Goal: Transaction & Acquisition: Subscribe to service/newsletter

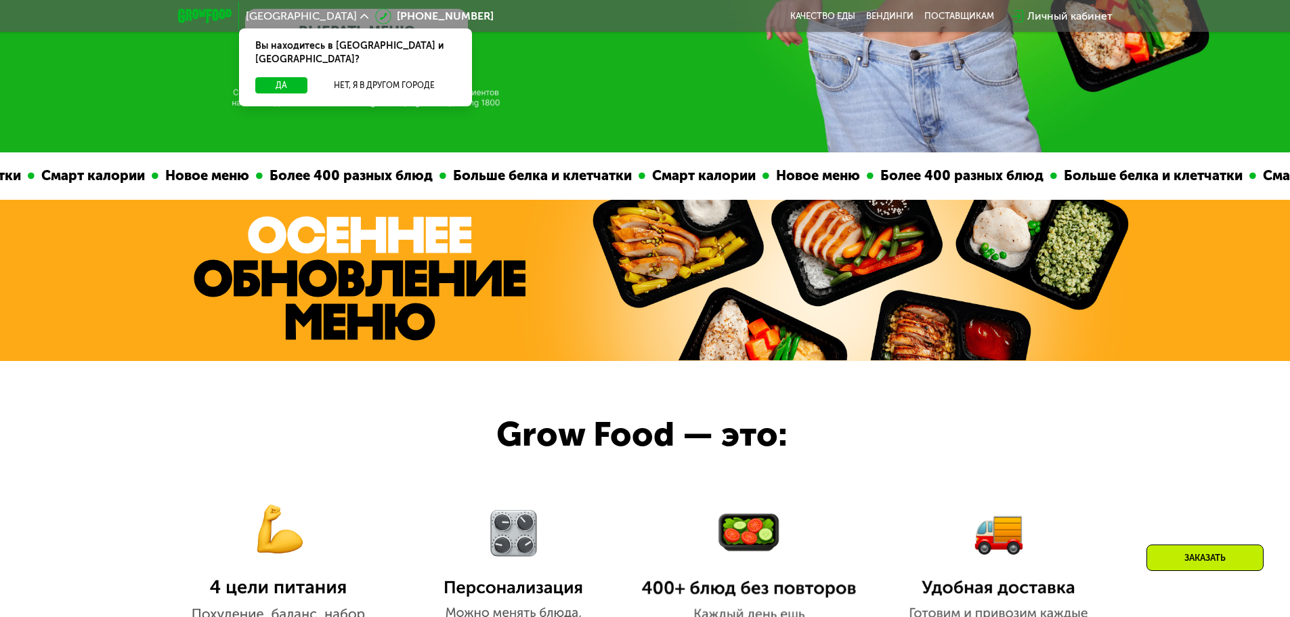
scroll to position [406, 0]
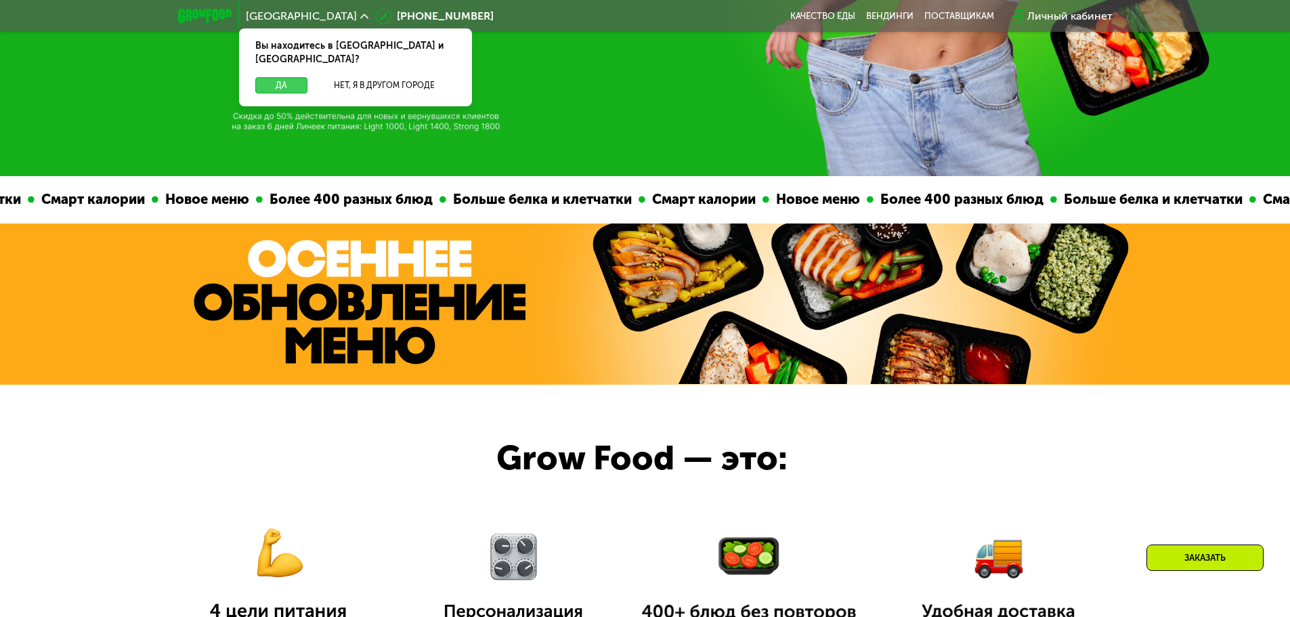
click at [278, 77] on button "Да" at bounding box center [281, 85] width 52 height 16
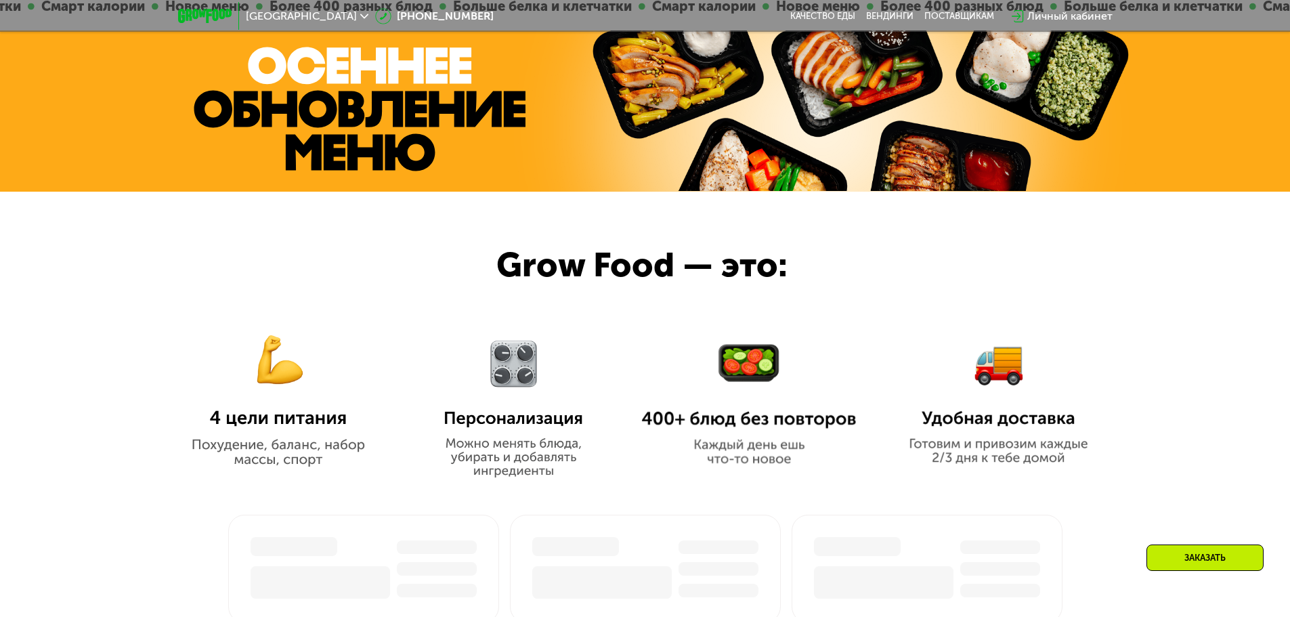
scroll to position [812, 0]
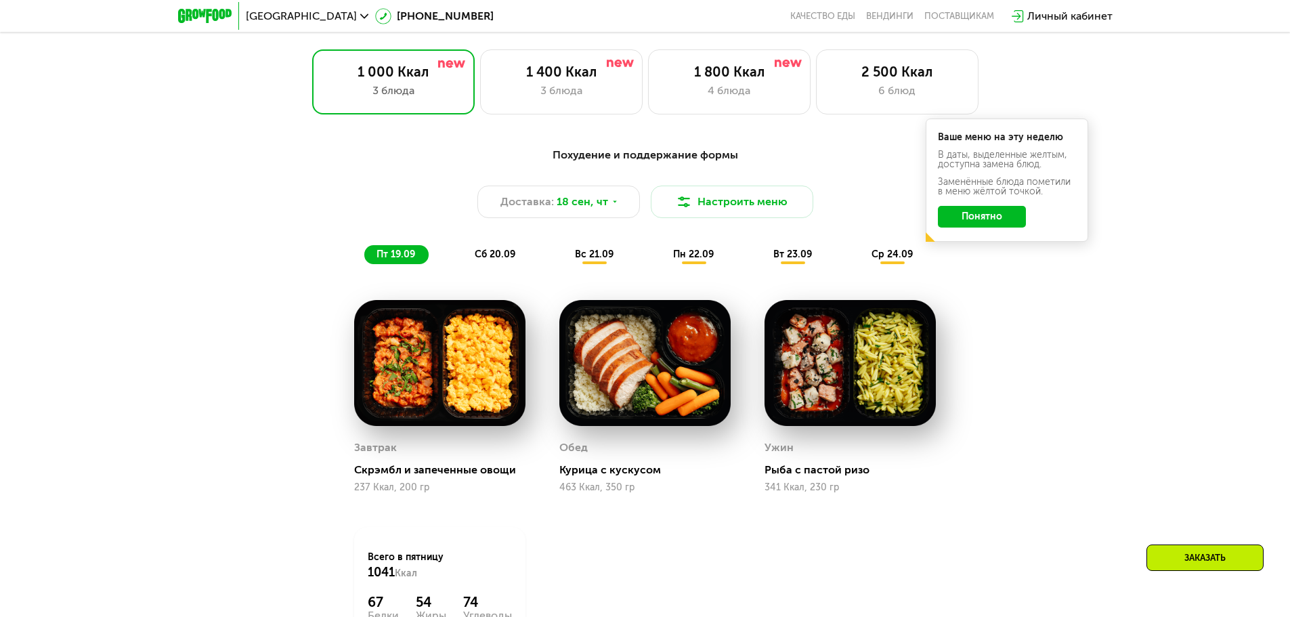
scroll to position [948, 0]
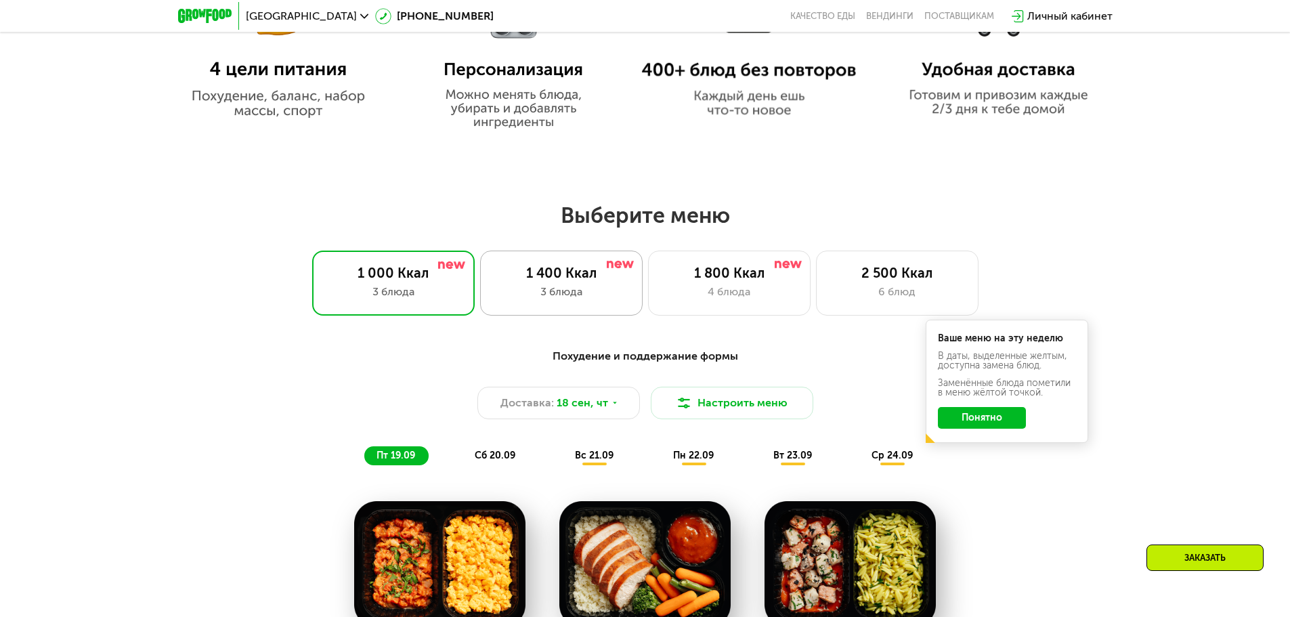
click at [531, 286] on div "1 400 Ккал 3 блюда" at bounding box center [561, 282] width 162 height 65
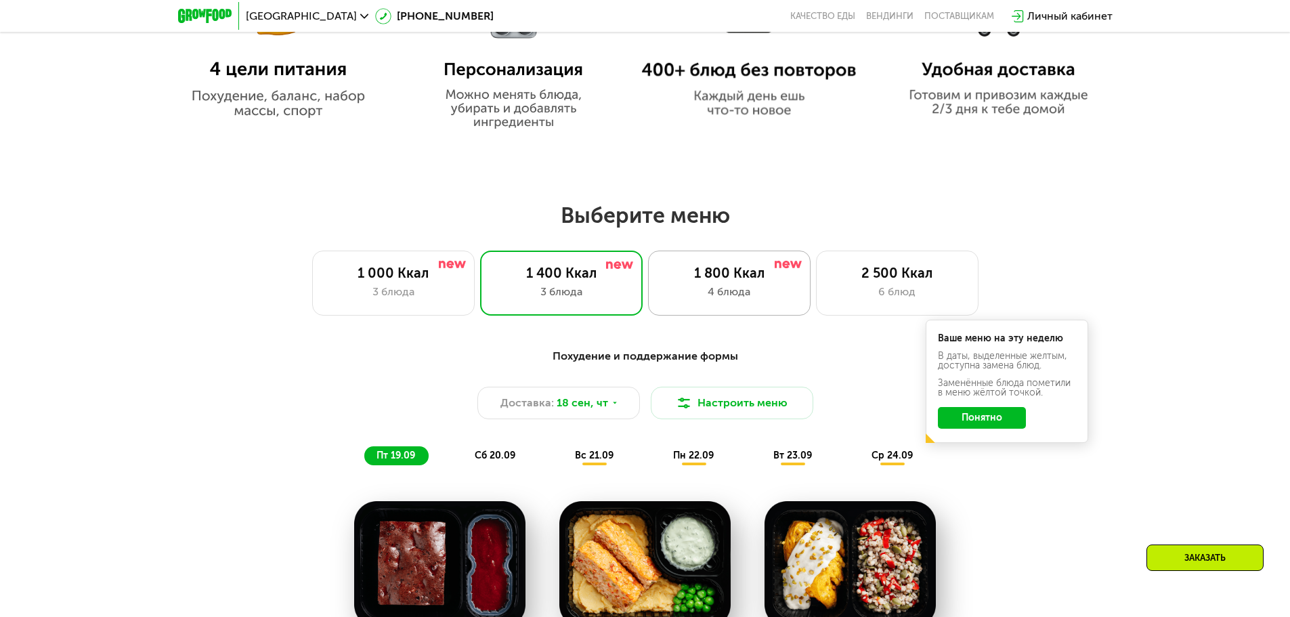
click at [723, 290] on div "4 блюда" at bounding box center [729, 292] width 134 height 16
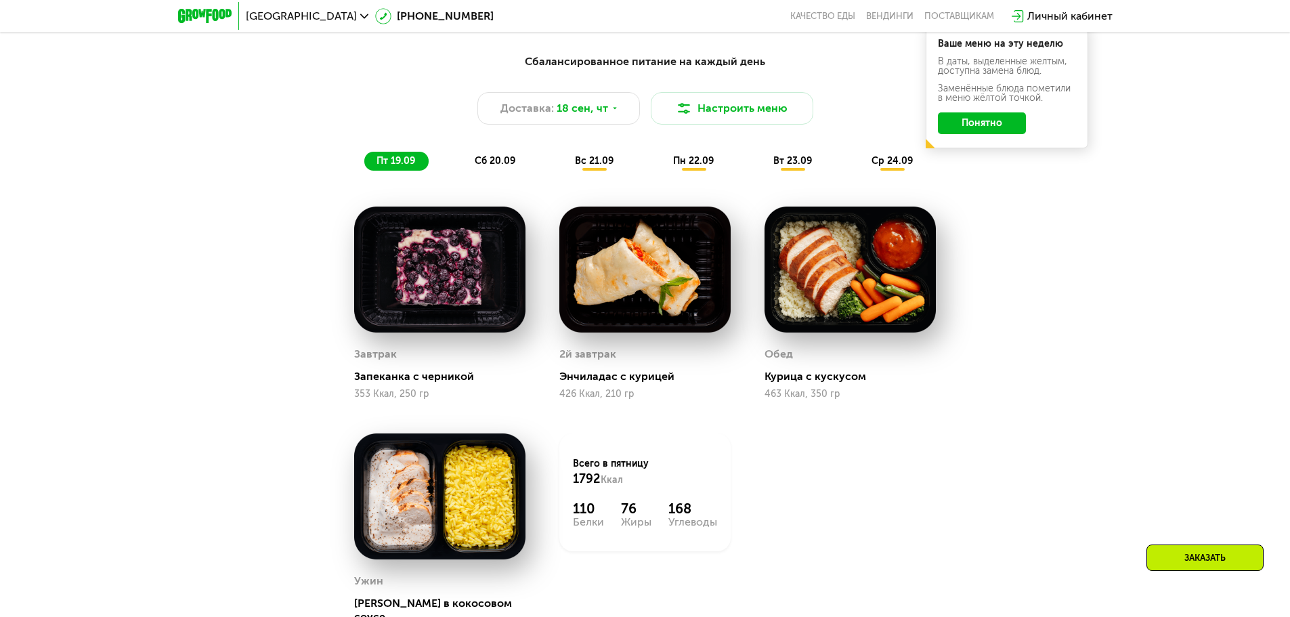
scroll to position [1219, 0]
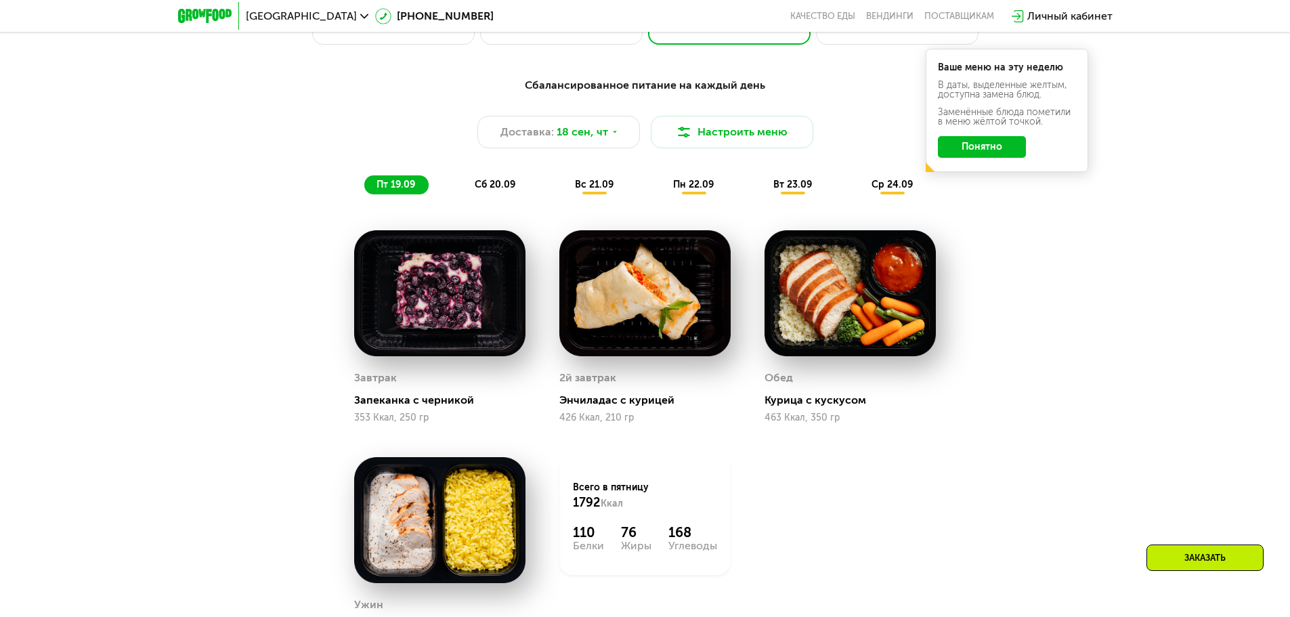
drag, startPoint x: 158, startPoint y: 4, endPoint x: 1133, endPoint y: 284, distance: 1014.4
click at [1133, 284] on div "Сбалансированное питание на каждый день Доставка: 18 сен, чт Настроить меню пт …" at bounding box center [645, 405] width 1290 height 695
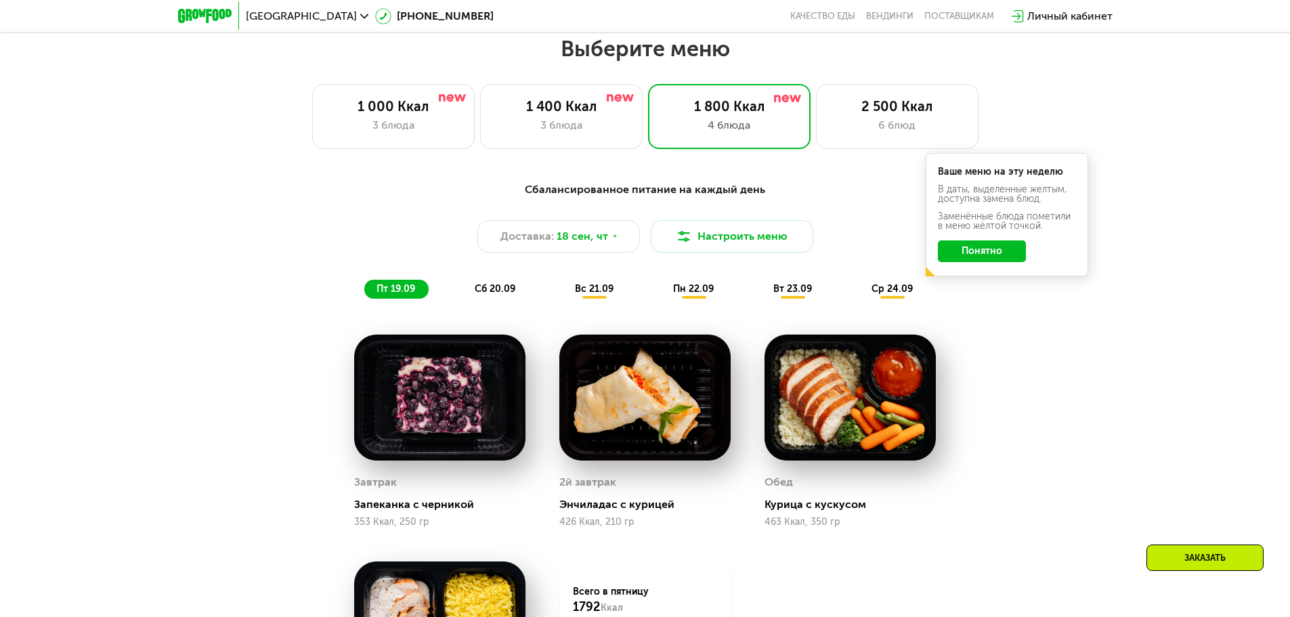
scroll to position [1286, 0]
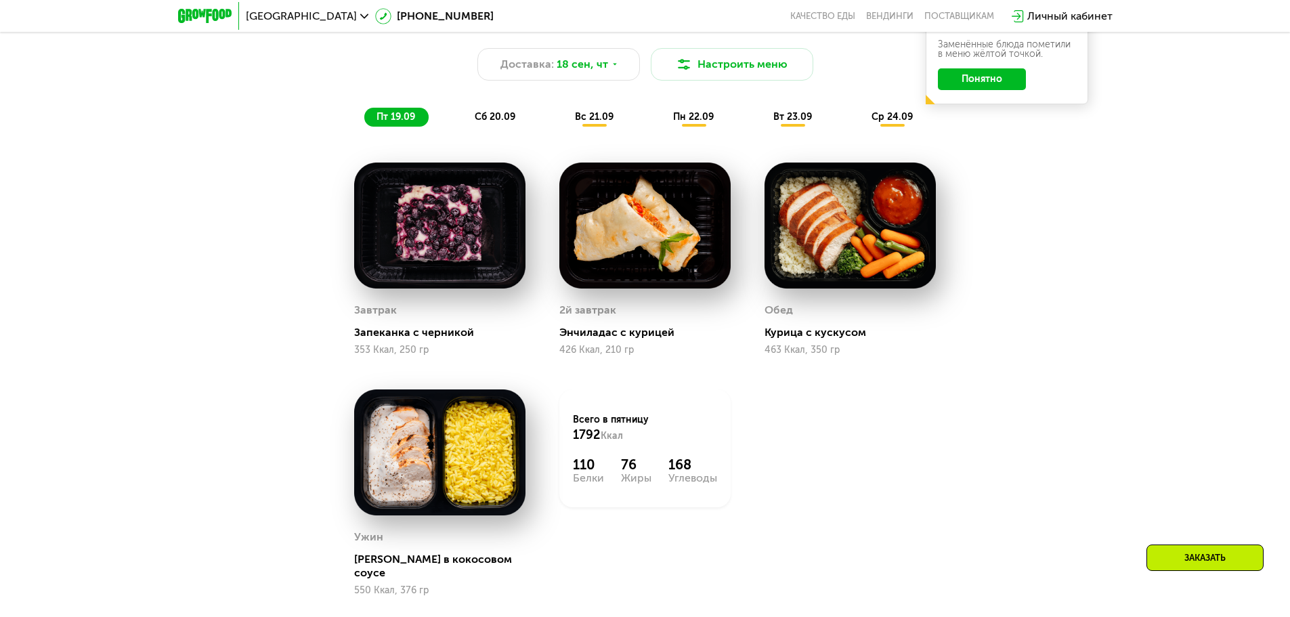
click at [487, 112] on div "сб 20.09" at bounding box center [495, 117] width 66 height 19
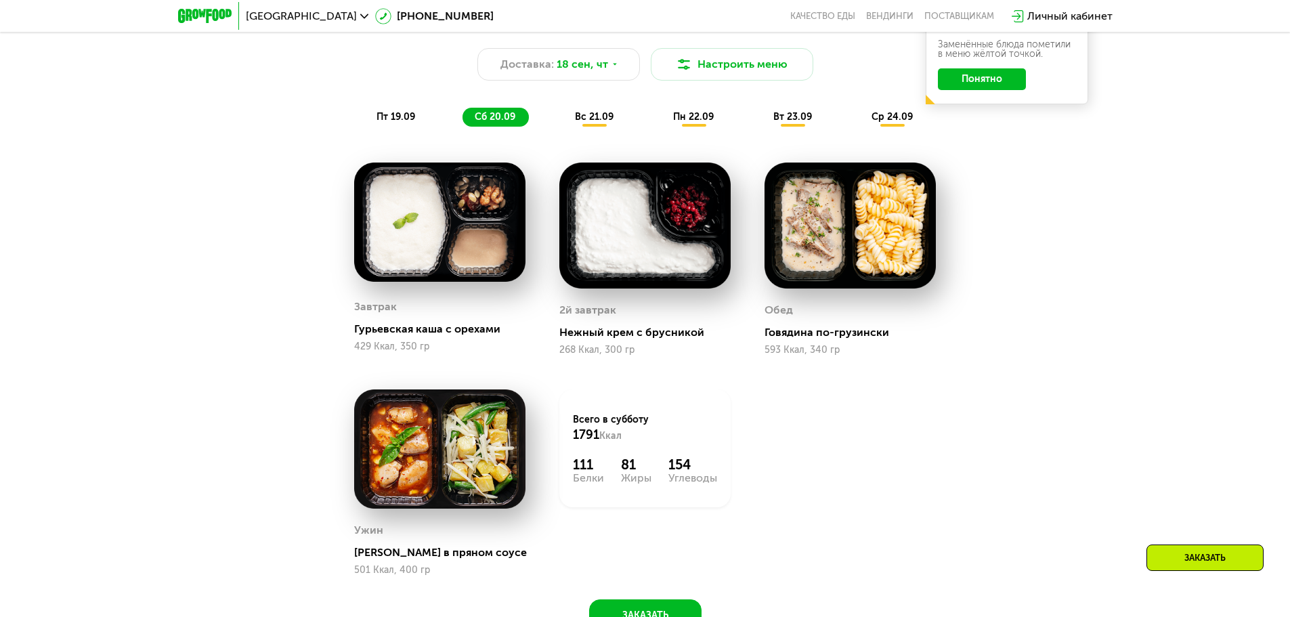
click at [603, 120] on span "вс 21.09" at bounding box center [594, 117] width 39 height 12
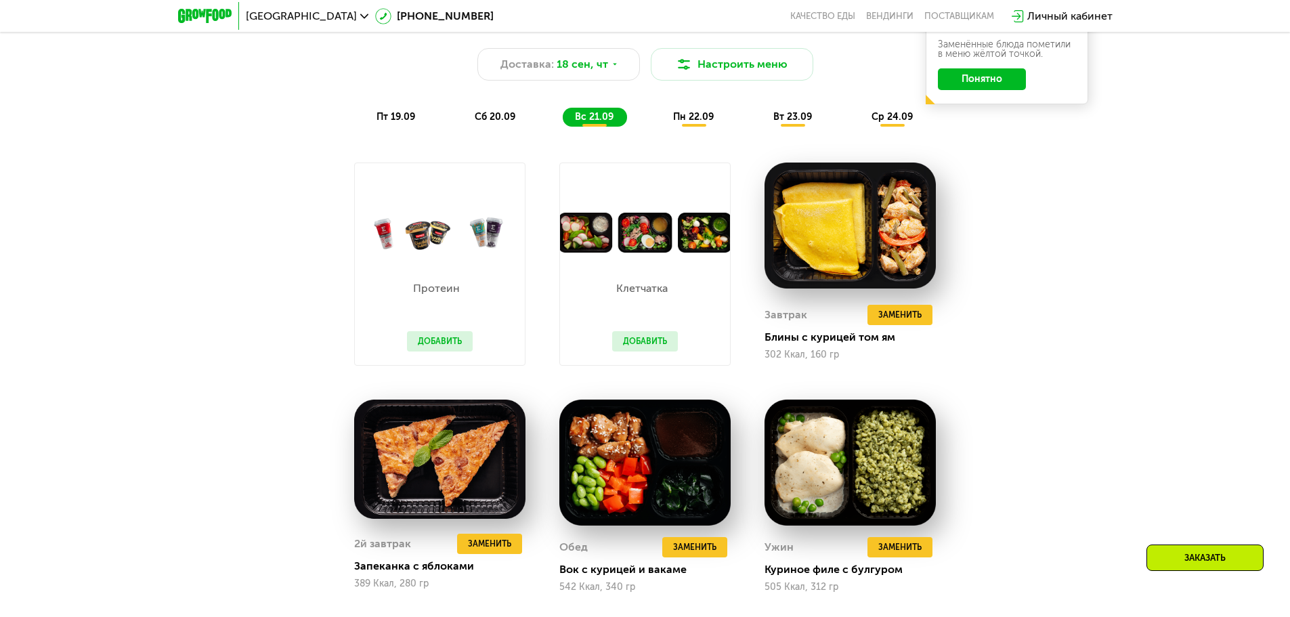
click at [696, 121] on span "пн 22.09" at bounding box center [693, 117] width 41 height 12
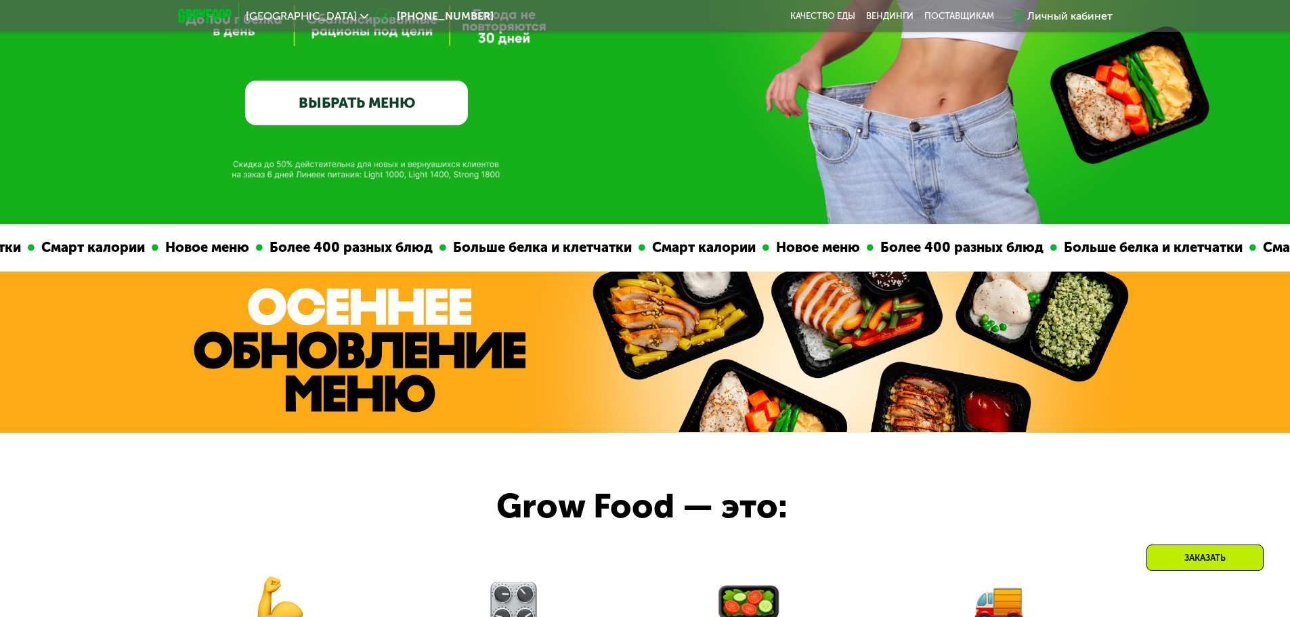
scroll to position [542, 0]
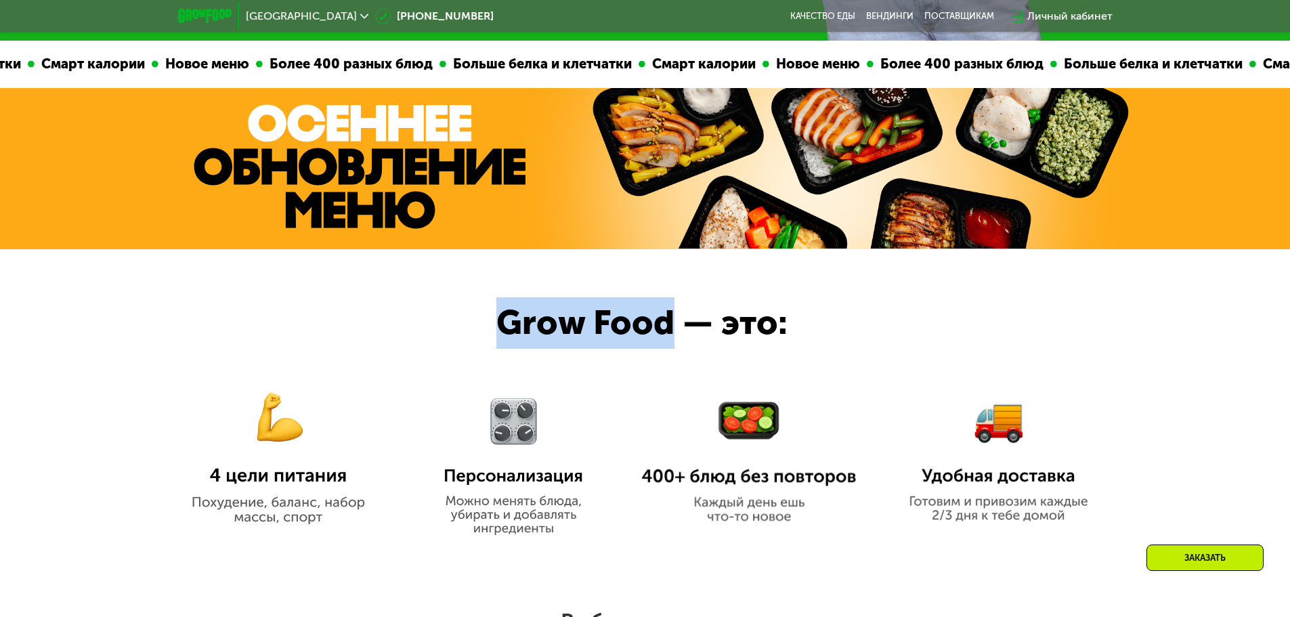
drag, startPoint x: 500, startPoint y: 326, endPoint x: 672, endPoint y: 330, distance: 172.0
click at [672, 330] on div "Grow Food — это:" at bounding box center [667, 322] width 342 height 51
copy div "Grow Food"
